Goal: Task Accomplishment & Management: Manage account settings

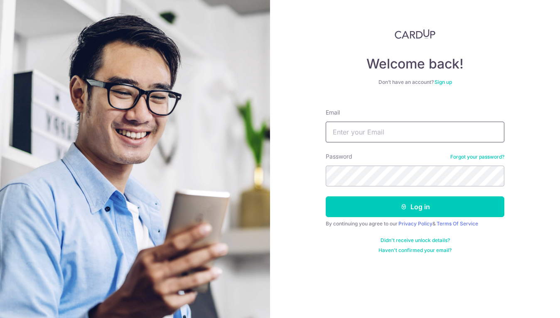
type input "[EMAIL_ADDRESS][DOMAIN_NAME]"
click at [415, 207] on button "Log in" at bounding box center [415, 206] width 179 height 21
